Goal: Navigation & Orientation: Find specific page/section

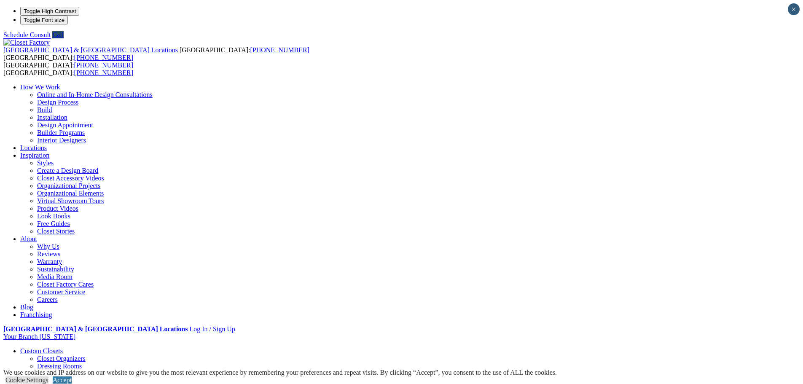
click at [86, 355] on link "Closet Organizers" at bounding box center [61, 358] width 48 height 7
